Goal: Transaction & Acquisition: Purchase product/service

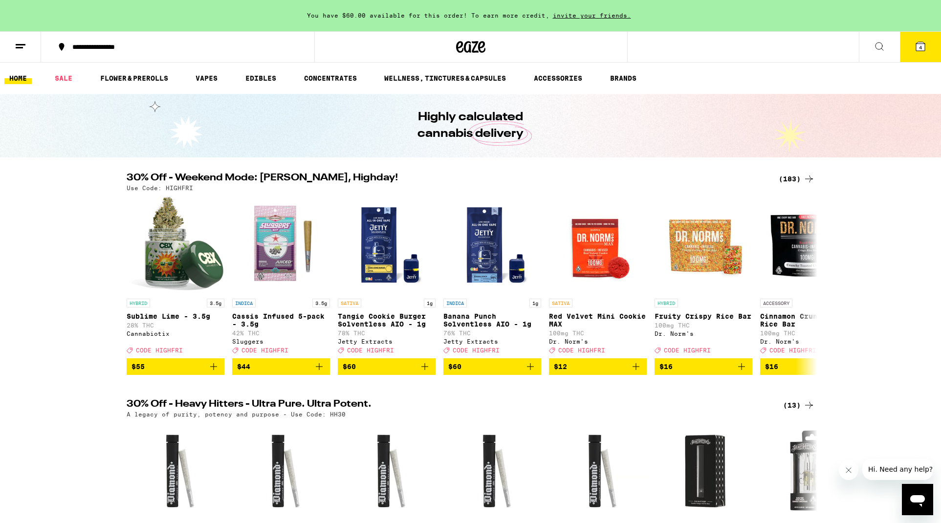
click at [921, 47] on span "4" at bounding box center [920, 47] width 3 height 6
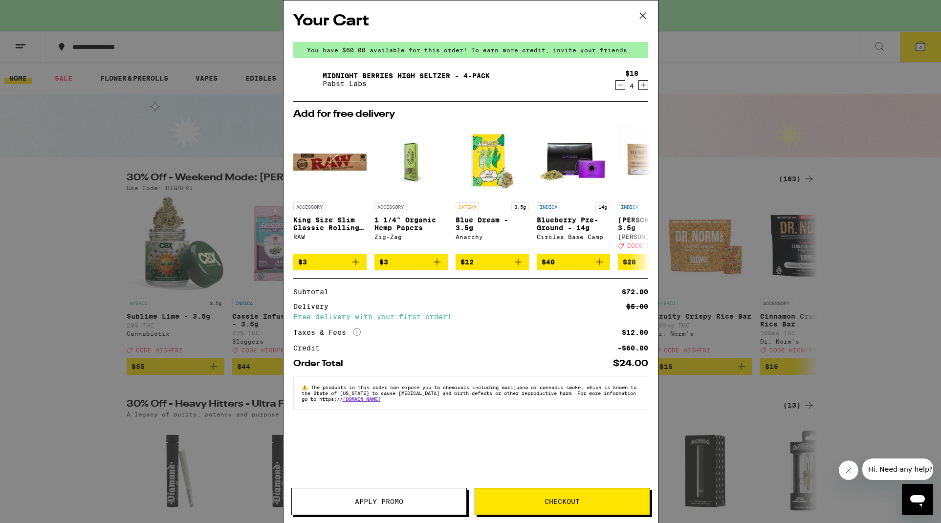
click at [554, 502] on span "Checkout" at bounding box center [562, 501] width 35 height 7
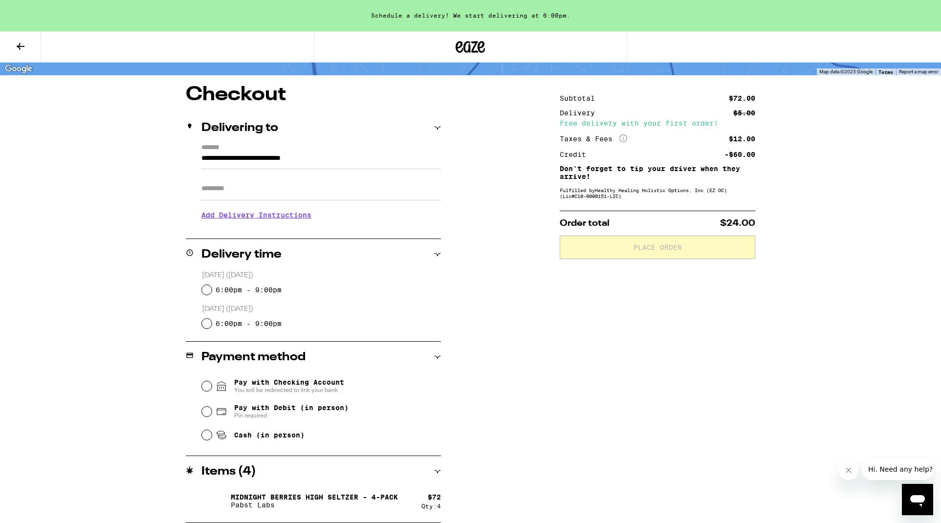
scroll to position [65, 0]
click at [204, 289] on input "6:00pm - 9:00pm" at bounding box center [207, 290] width 10 height 10
radio input "true"
click at [208, 436] on input "Cash (in person)" at bounding box center [207, 435] width 10 height 10
radio input "true"
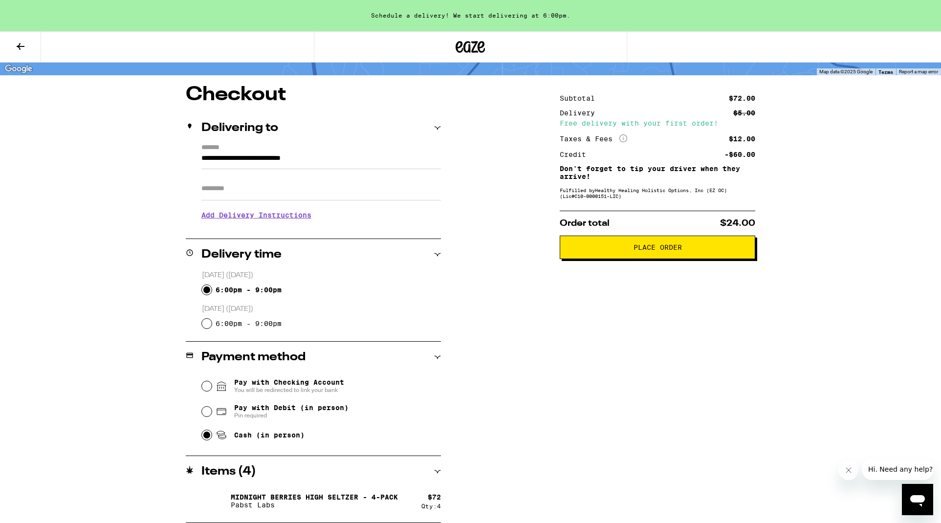
click at [661, 251] on span "Place Order" at bounding box center [658, 247] width 48 height 7
